Goal: Information Seeking & Learning: Check status

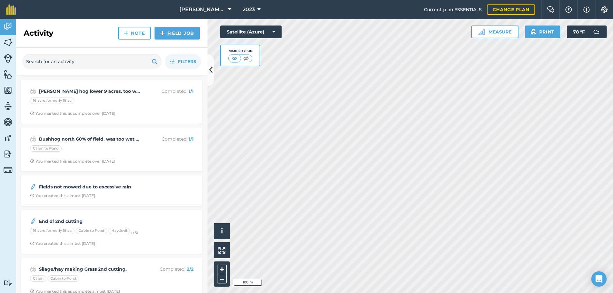
scroll to position [224, 0]
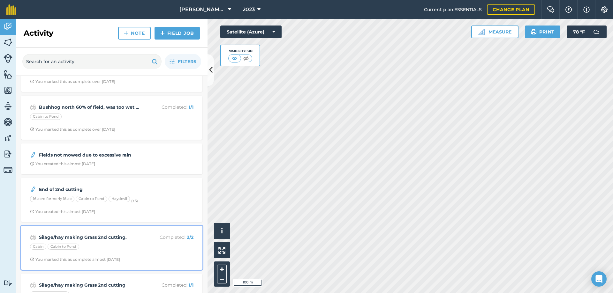
click at [101, 238] on strong "Silage/hay making Grass 2nd cutting." at bounding box center [89, 237] width 101 height 7
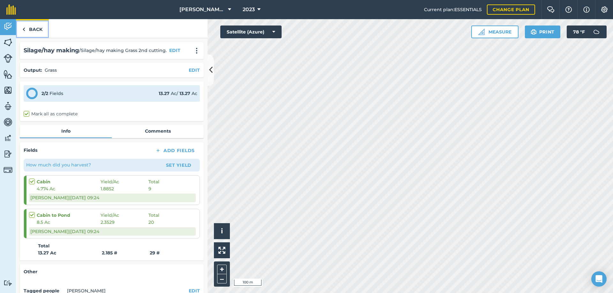
click at [34, 28] on link "Back" at bounding box center [32, 28] width 33 height 19
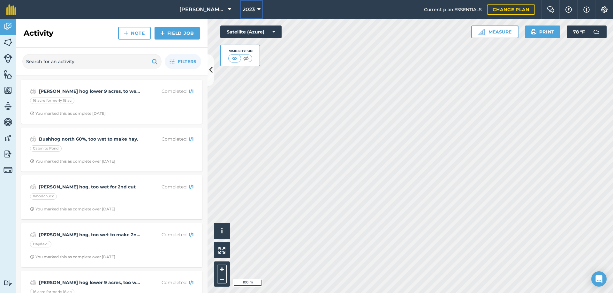
click at [257, 10] on icon at bounding box center [258, 10] width 3 height 8
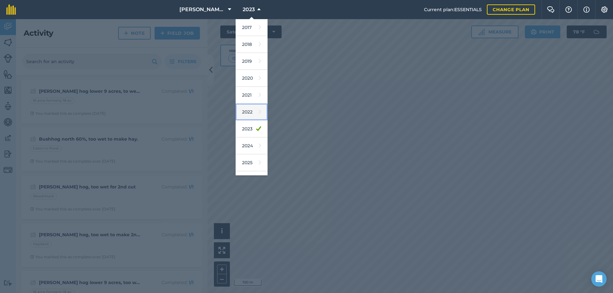
click at [246, 110] on link "2022" at bounding box center [252, 112] width 32 height 17
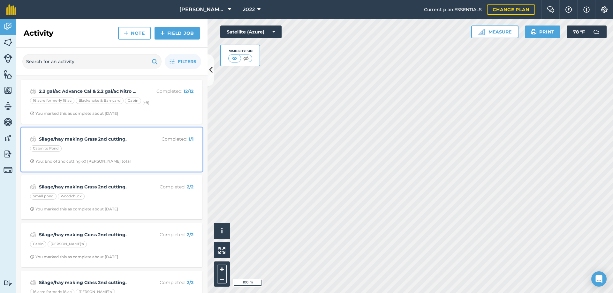
click at [86, 138] on strong "Silage/hay making Grass 2nd cutting." at bounding box center [89, 139] width 101 height 7
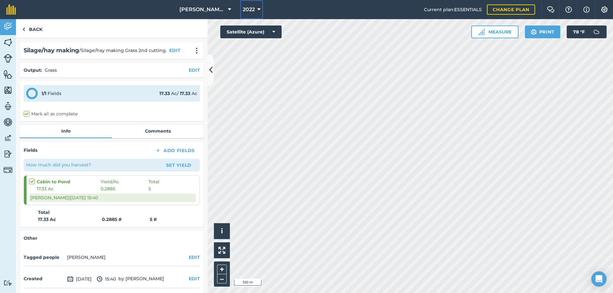
click at [257, 10] on icon at bounding box center [258, 10] width 3 height 8
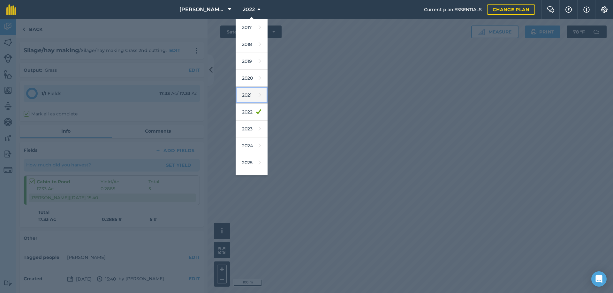
click at [245, 94] on link "2021" at bounding box center [252, 95] width 32 height 17
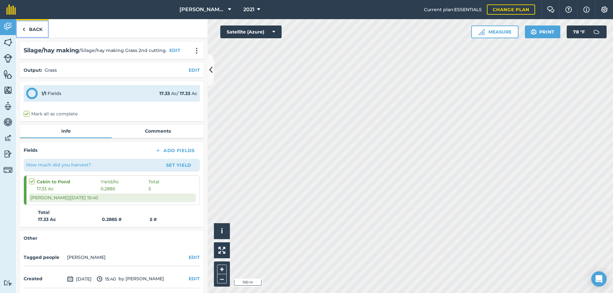
click at [33, 28] on link "Back" at bounding box center [32, 28] width 33 height 19
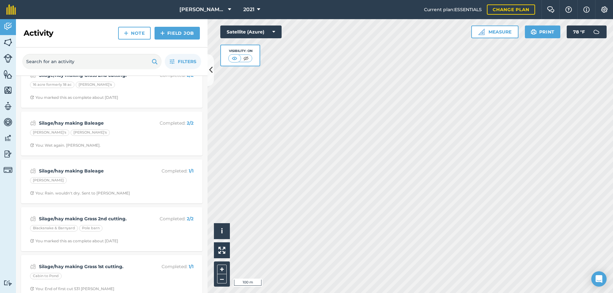
scroll to position [96, 0]
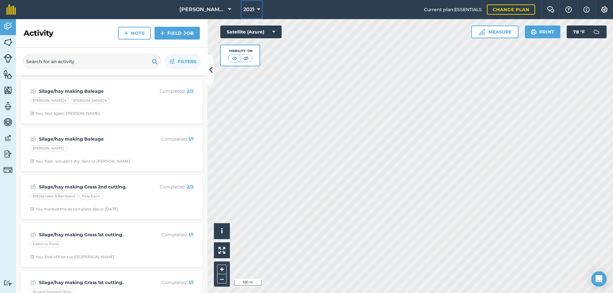
click at [251, 10] on span "2021" at bounding box center [248, 10] width 11 height 8
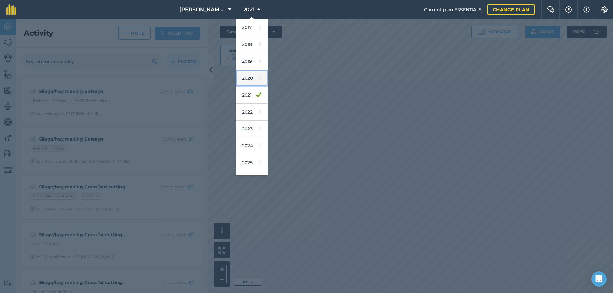
click at [245, 75] on link "2020" at bounding box center [252, 78] width 32 height 17
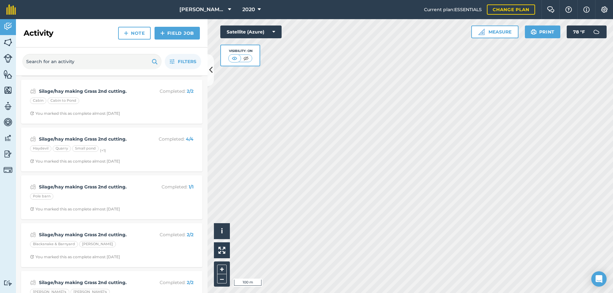
scroll to position [0, 0]
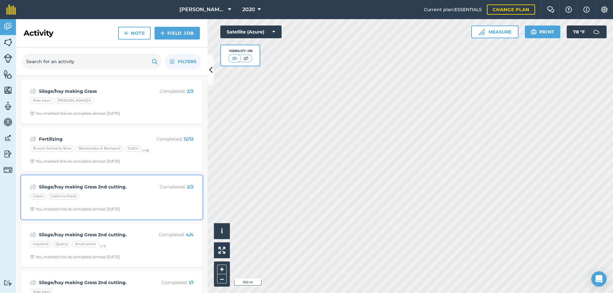
click at [100, 187] on strong "Silage/hay making Grass 2nd cutting." at bounding box center [89, 187] width 101 height 7
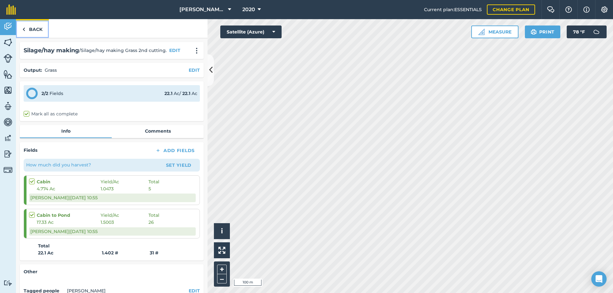
click at [34, 27] on link "Back" at bounding box center [32, 28] width 33 height 19
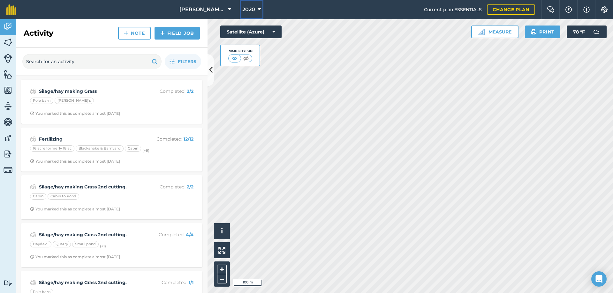
click at [243, 9] on span "2020" at bounding box center [248, 10] width 13 height 8
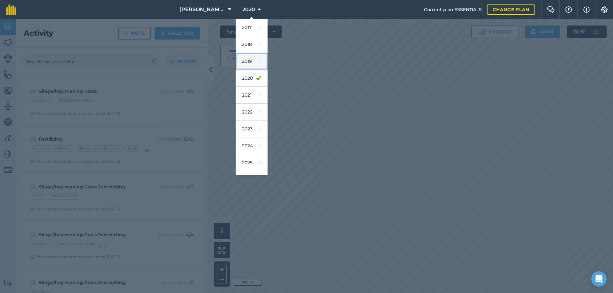
click at [249, 62] on link "2019" at bounding box center [252, 61] width 32 height 17
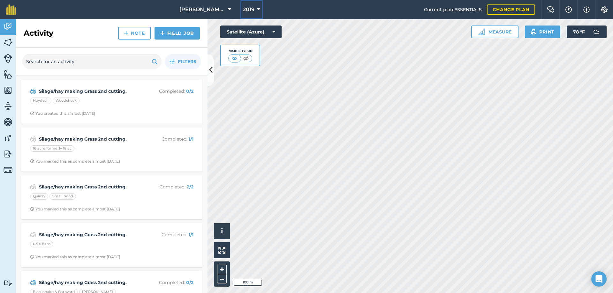
click at [249, 8] on span "2019" at bounding box center [248, 10] width 11 height 8
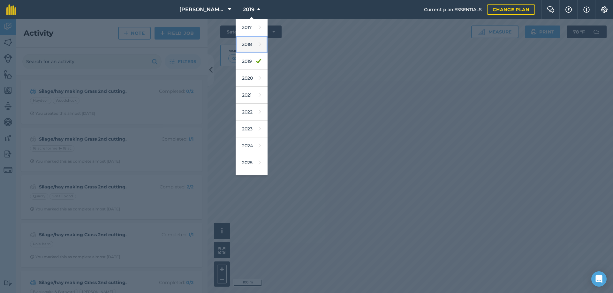
click at [245, 42] on link "2018" at bounding box center [252, 44] width 32 height 17
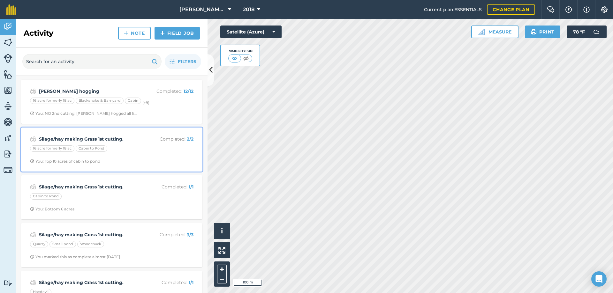
click at [102, 138] on strong "Silage/hay making Grass 1st cutting." at bounding box center [89, 139] width 101 height 7
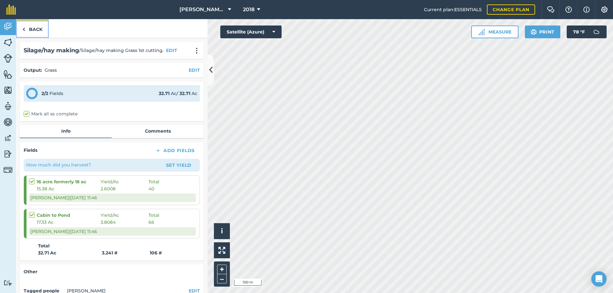
click at [38, 30] on link "Back" at bounding box center [32, 28] width 33 height 19
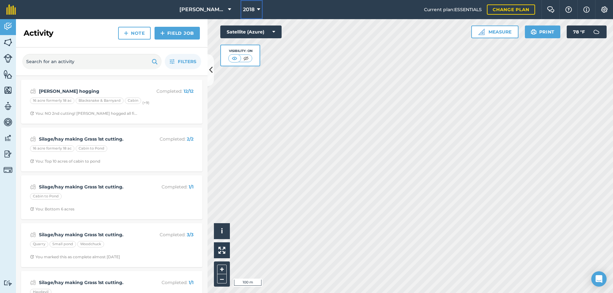
click at [257, 9] on icon at bounding box center [258, 10] width 3 height 8
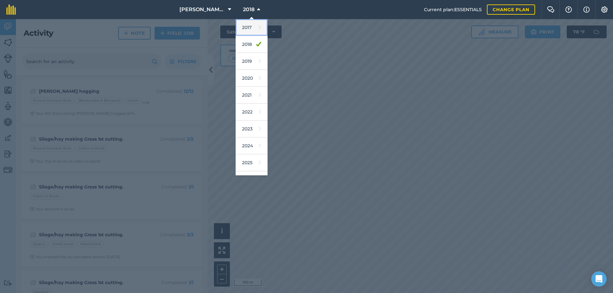
click at [243, 27] on link "2017" at bounding box center [252, 27] width 32 height 17
